Goal: Navigation & Orientation: Find specific page/section

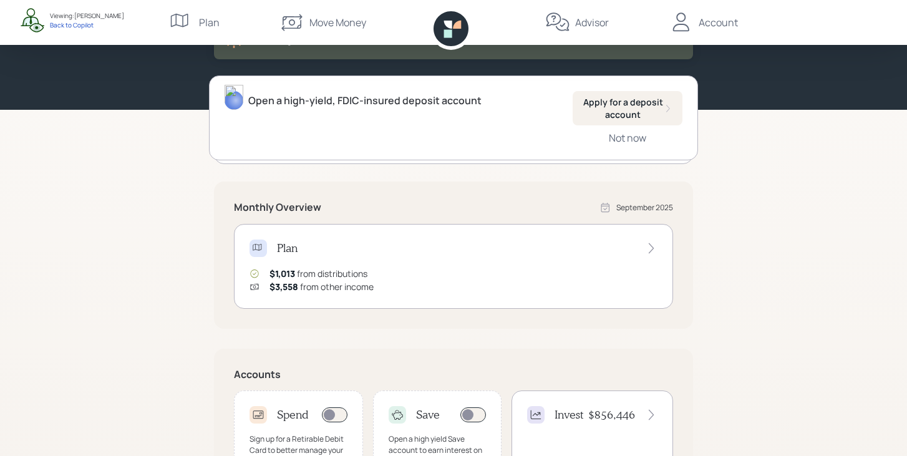
scroll to position [317, 0]
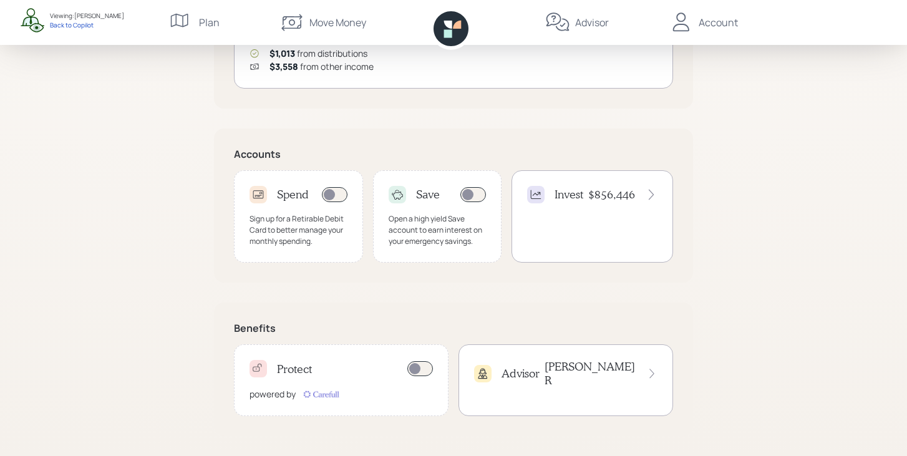
click at [527, 370] on h4 "Advisor" at bounding box center [520, 374] width 38 height 14
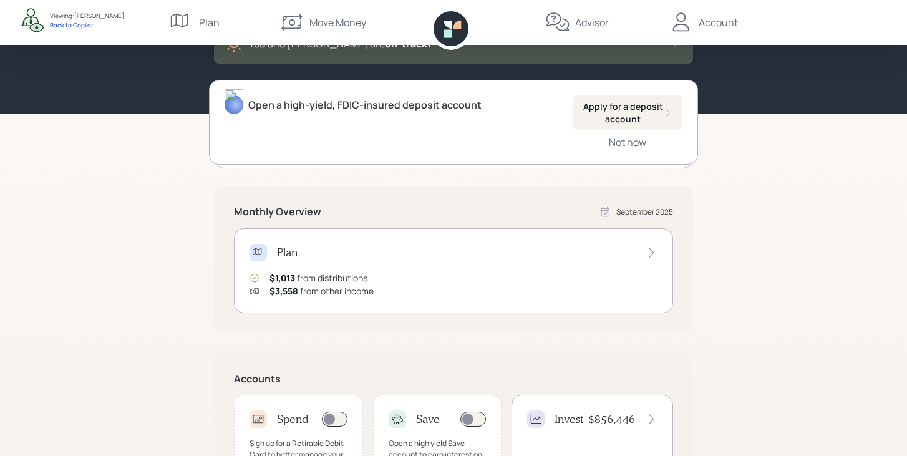
scroll to position [128, 0]
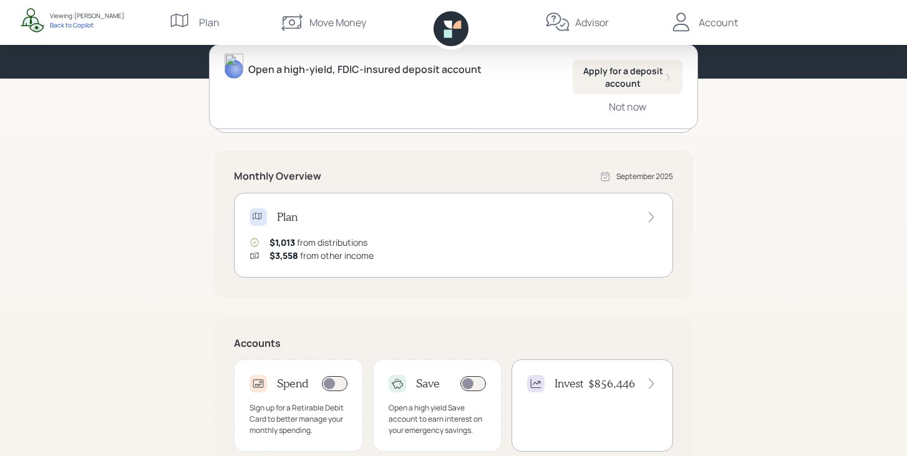
click at [603, 385] on h4 "$856,446" at bounding box center [611, 384] width 47 height 14
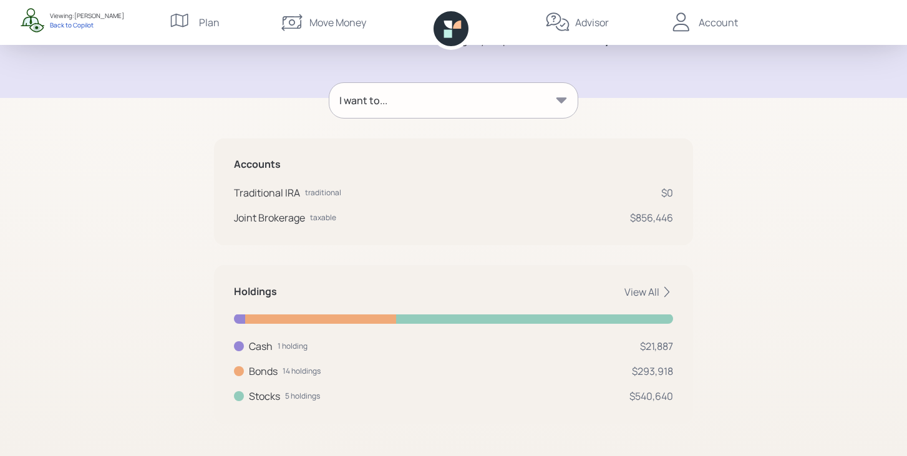
scroll to position [148, 0]
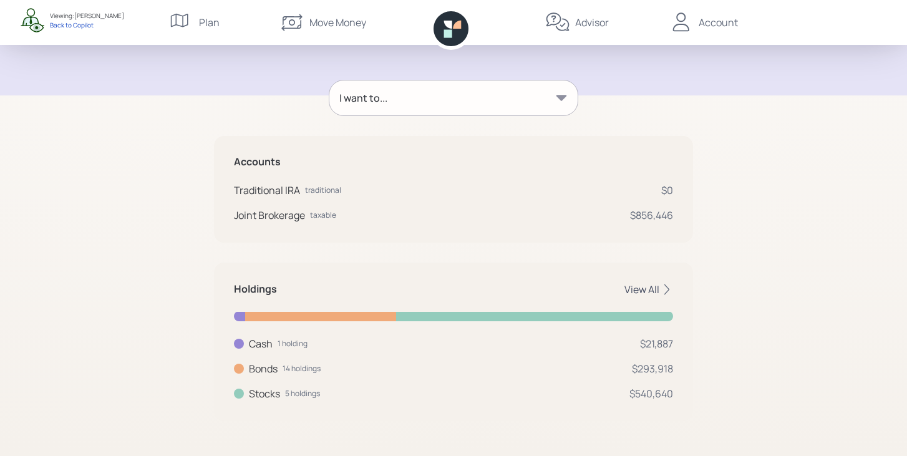
click at [636, 294] on div "View All" at bounding box center [648, 290] width 49 height 14
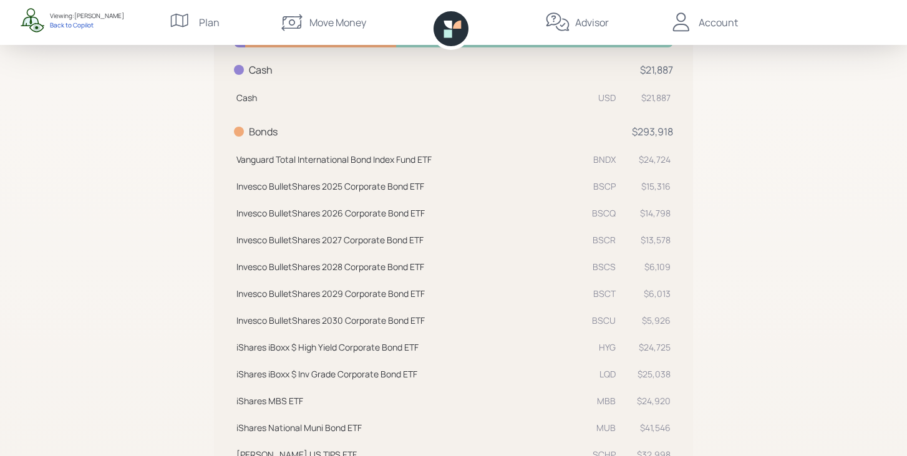
scroll to position [707, 0]
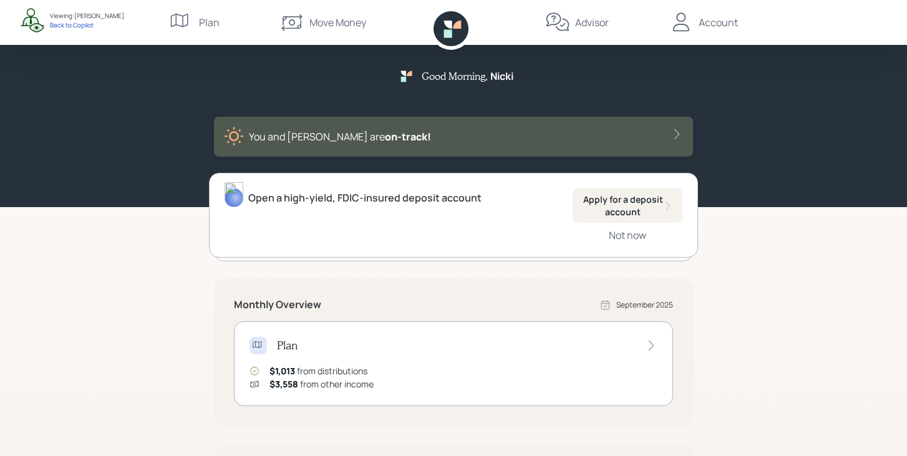
click at [723, 31] on div "Account" at bounding box center [703, 22] width 69 height 45
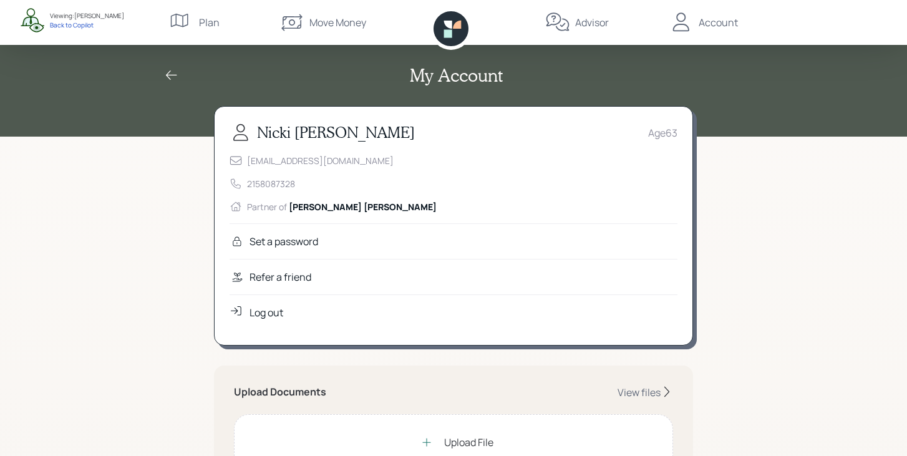
click at [460, 26] on icon at bounding box center [457, 25] width 8 height 8
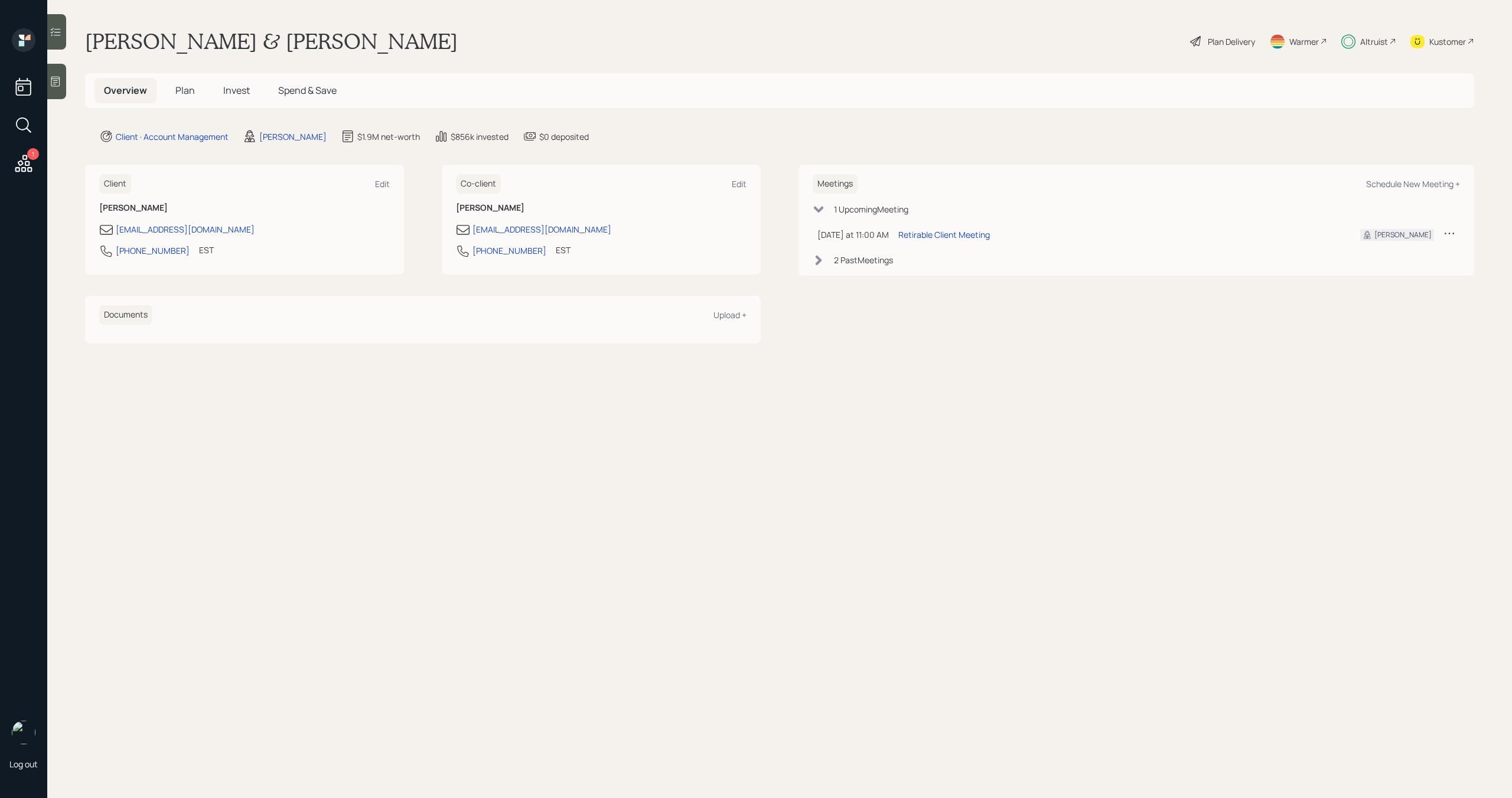
click at [1376, 43] on div "Altruist" at bounding box center [1373, 41] width 27 height 12
